Goal: Check status: Check status

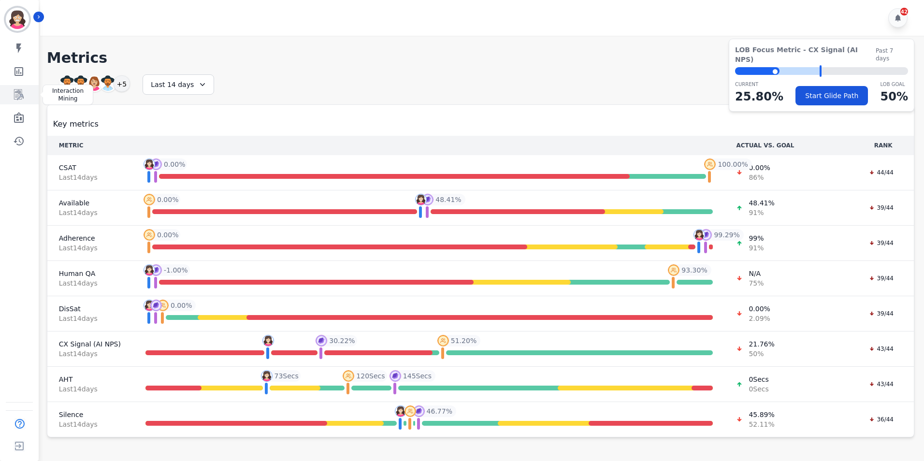
click at [21, 94] on icon "Sidebar" at bounding box center [19, 94] width 10 height 11
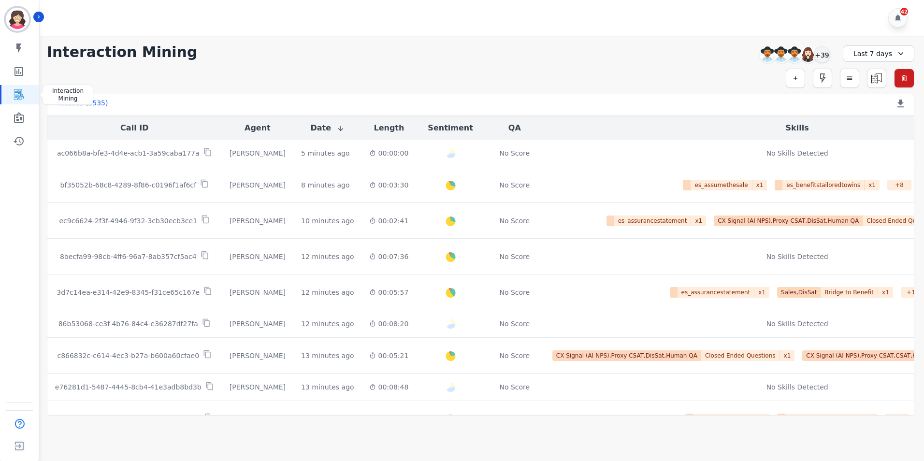
click at [19, 97] on icon "Sidebar" at bounding box center [19, 94] width 10 height 11
click at [896, 52] on icon at bounding box center [901, 54] width 10 height 10
click at [875, 75] on li "Custom" at bounding box center [884, 76] width 48 height 10
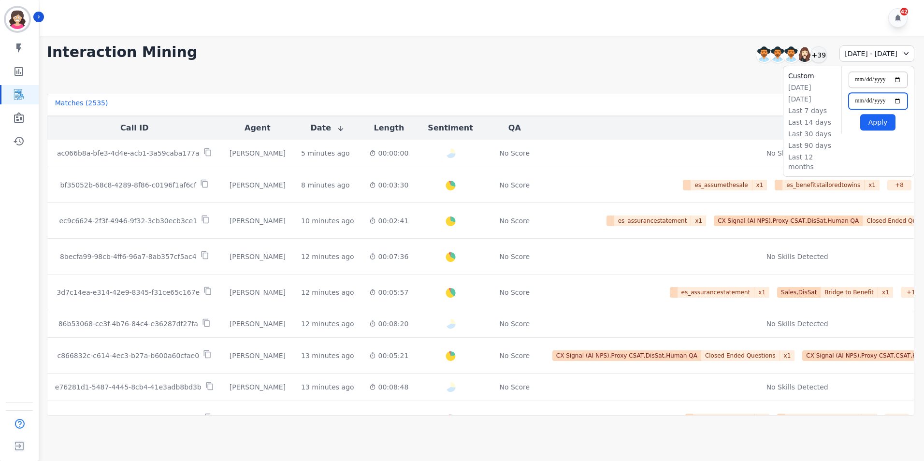
click at [897, 101] on input "**********" at bounding box center [877, 101] width 59 height 16
type input "**********"
click at [896, 79] on input "**********" at bounding box center [877, 80] width 59 height 16
type input "**********"
click at [875, 123] on button "Apply" at bounding box center [877, 122] width 35 height 16
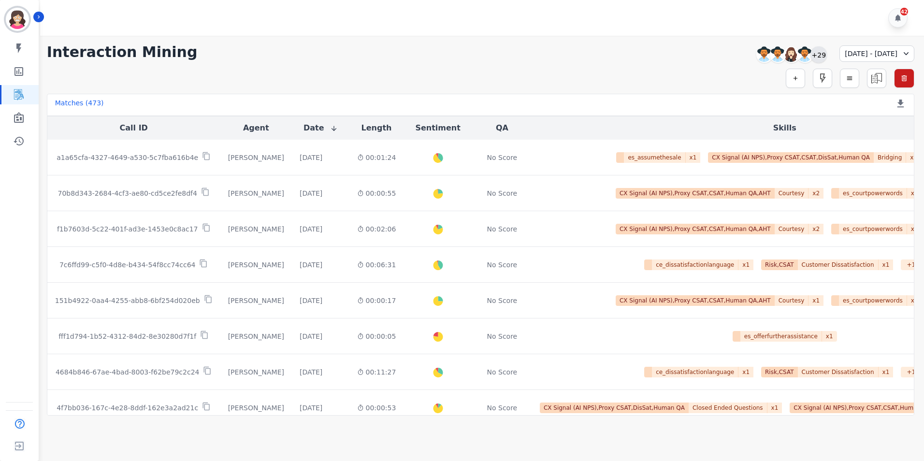
click at [810, 53] on div "+29" at bounding box center [818, 54] width 16 height 16
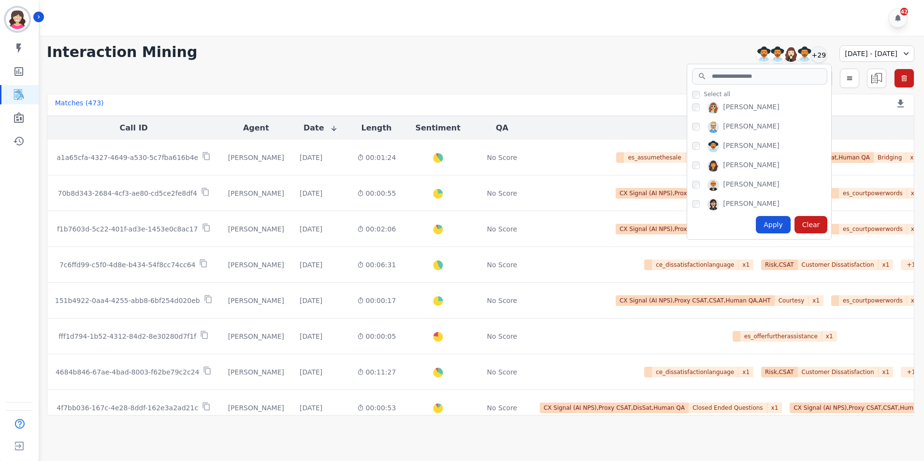
scroll to position [529, 0]
click at [757, 224] on div "Apply" at bounding box center [773, 224] width 35 height 17
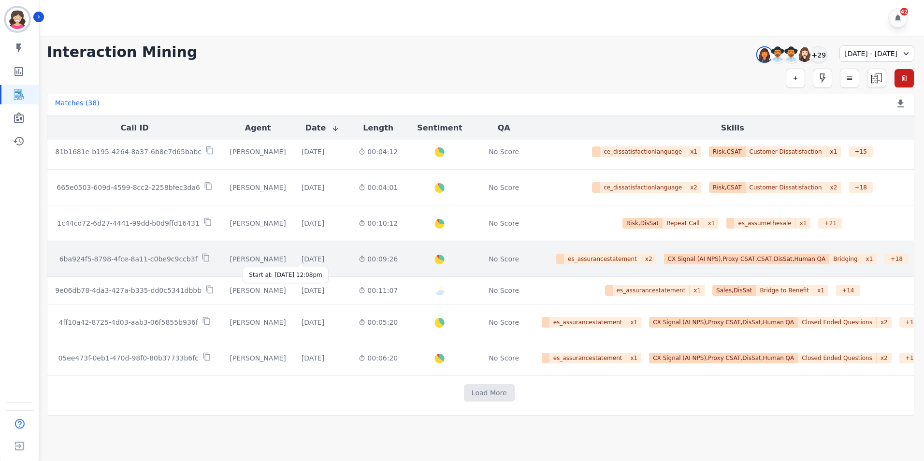
scroll to position [472, 0]
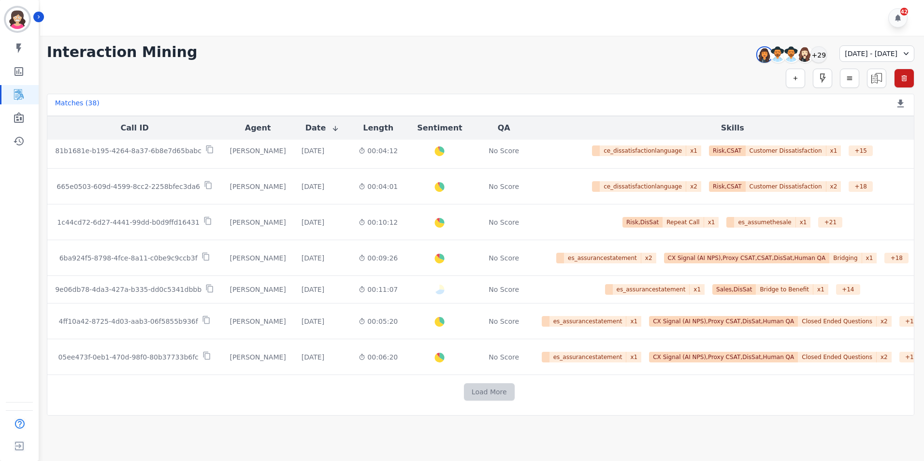
click at [479, 394] on button "Load More" at bounding box center [489, 391] width 51 height 17
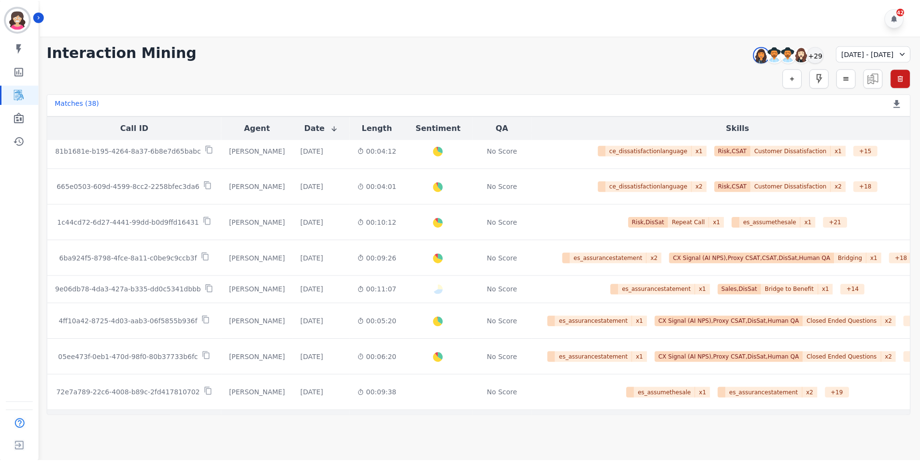
scroll to position [810, 0]
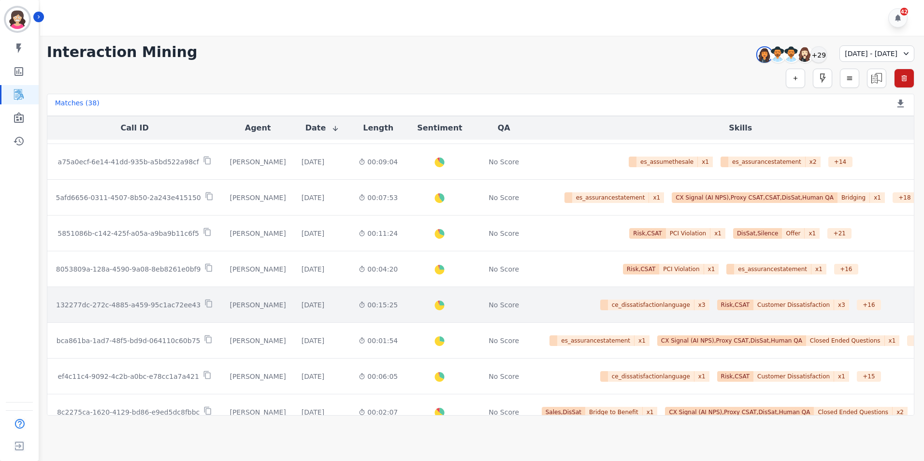
click at [156, 306] on p "132277dc-272c-4885-a459-95c1ac72ee43" at bounding box center [128, 305] width 144 height 10
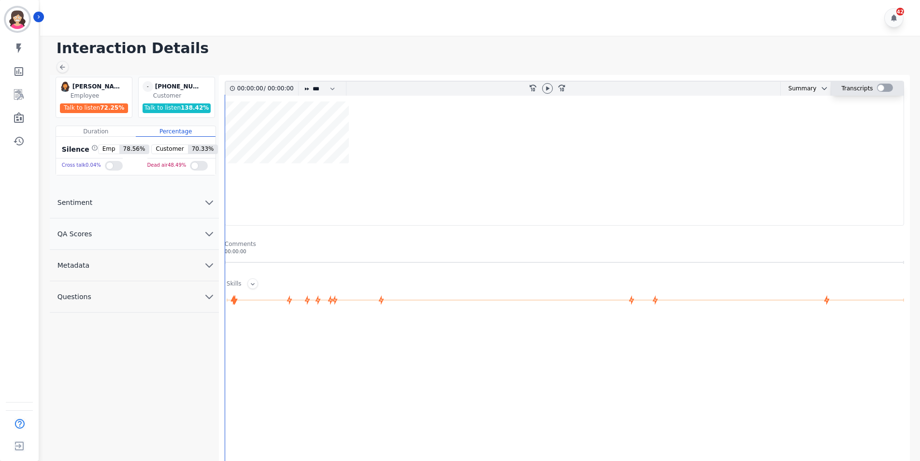
click at [887, 86] on div at bounding box center [885, 88] width 16 height 8
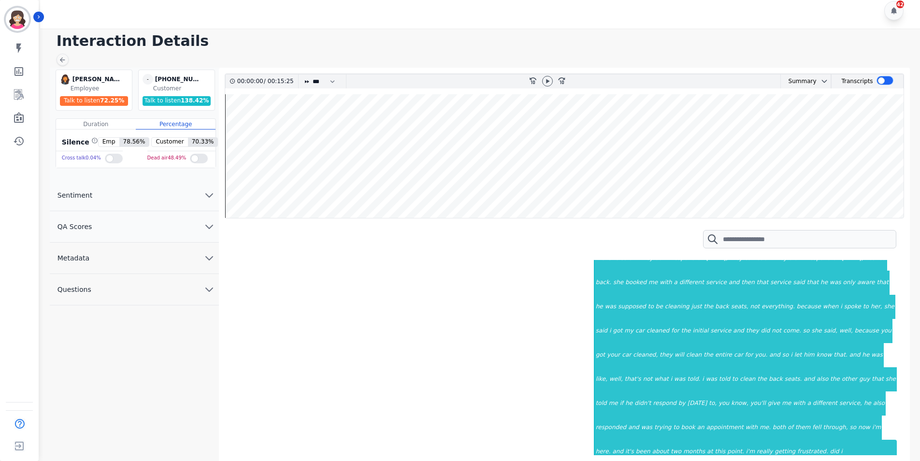
scroll to position [1111, 0]
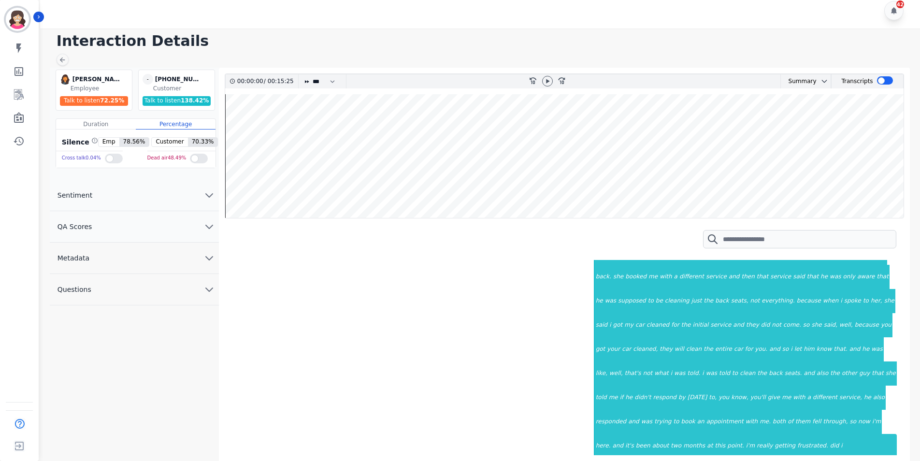
click at [484, 345] on div "00:02:32 [PERSON_NAME] oh," at bounding box center [390, 302] width 330 height 307
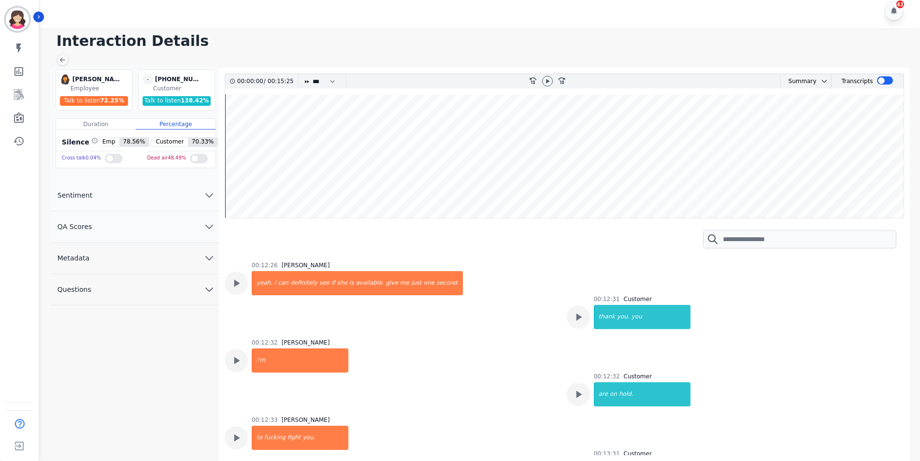
scroll to position [4045, 0]
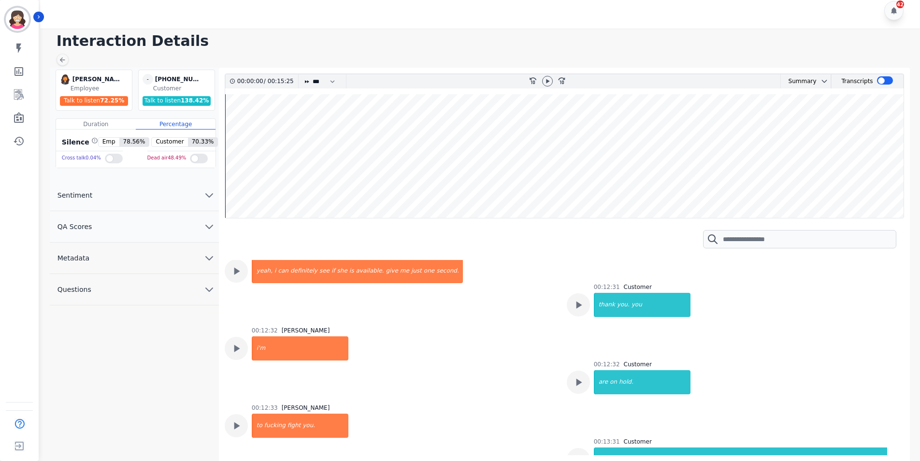
drag, startPoint x: 606, startPoint y: 445, endPoint x: 606, endPoint y: 437, distance: 8.2
